Goal: Share content

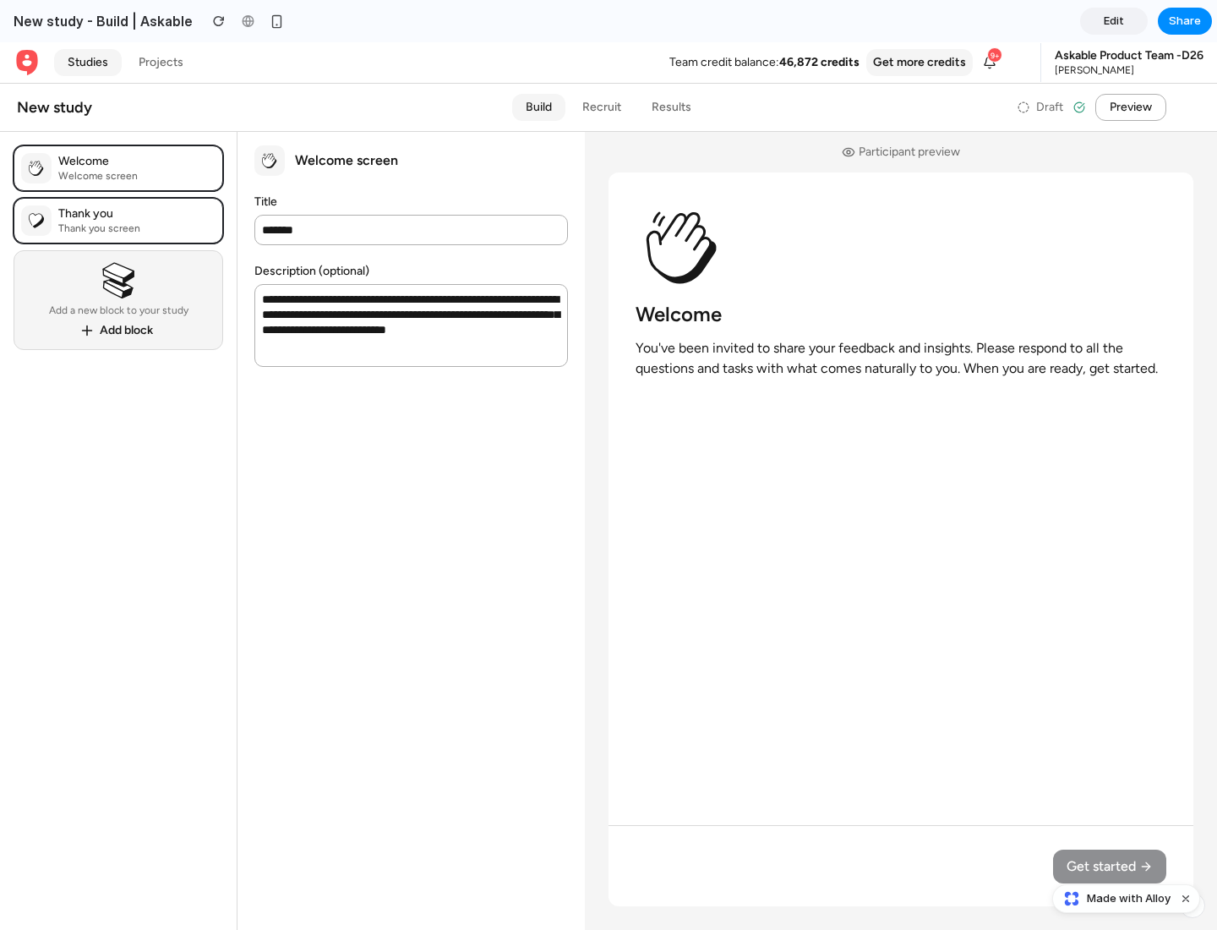
click at [1185, 21] on span "Share" at bounding box center [1185, 21] width 32 height 17
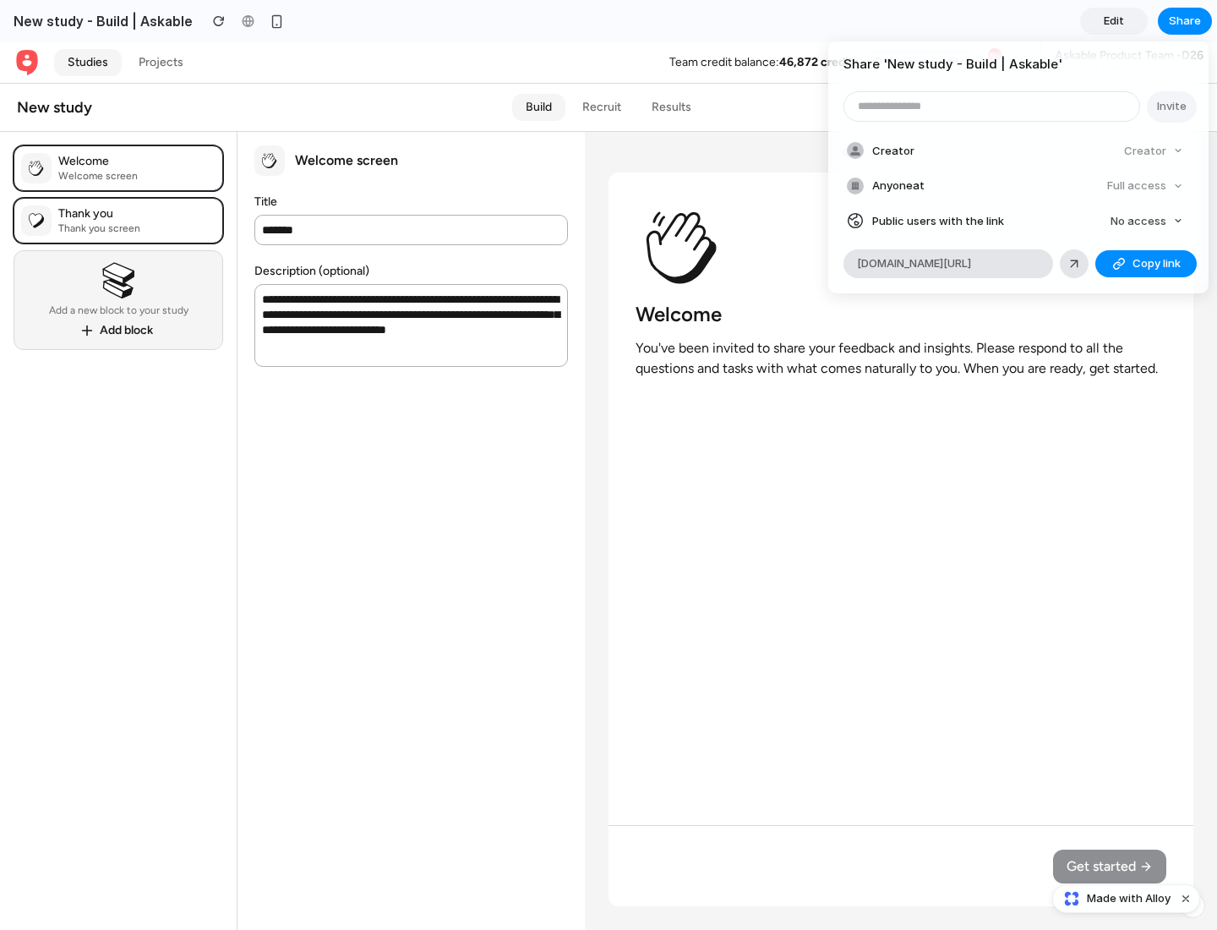
click at [1146, 264] on span "Copy link" at bounding box center [1157, 263] width 48 height 17
click at [1128, 899] on div "Share ' New study - Build | Askable ' Invite Creator Creator Anyone at Full acc…" at bounding box center [608, 465] width 1217 height 930
